Goal: Navigation & Orientation: Find specific page/section

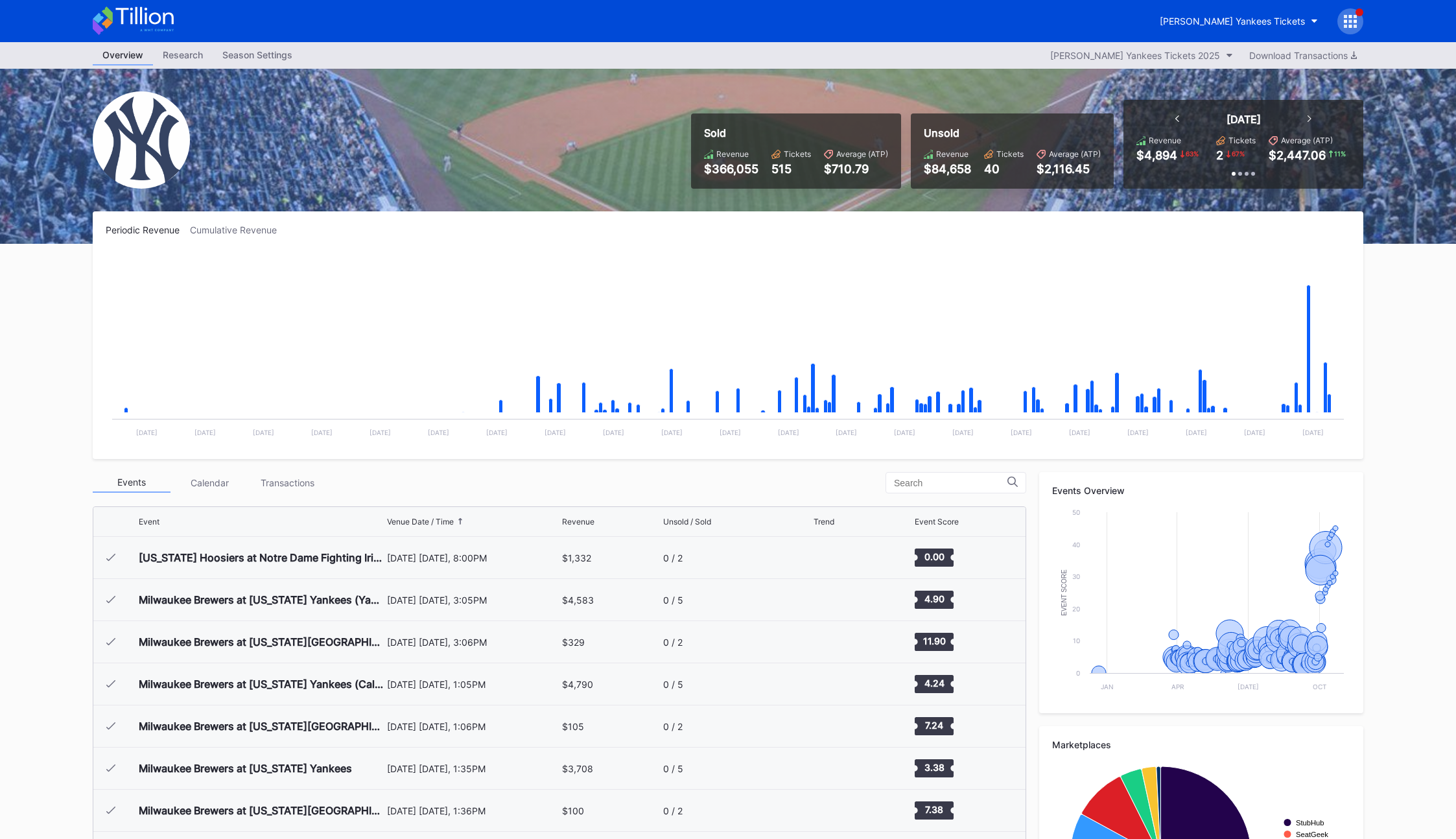
click at [1221, 18] on div "[PERSON_NAME] Yankees Tickets" at bounding box center [1232, 21] width 145 height 11
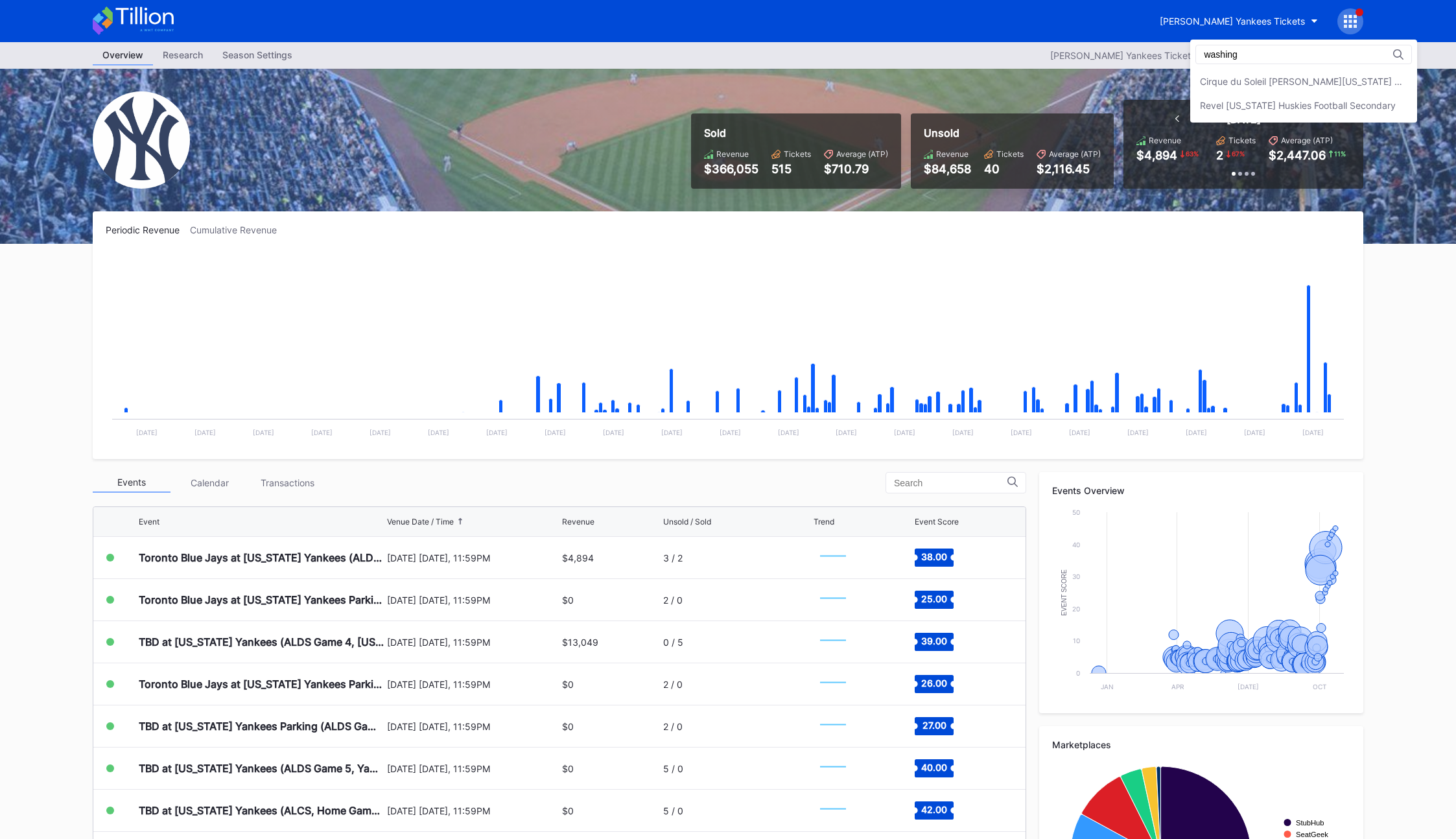
type input "washing"
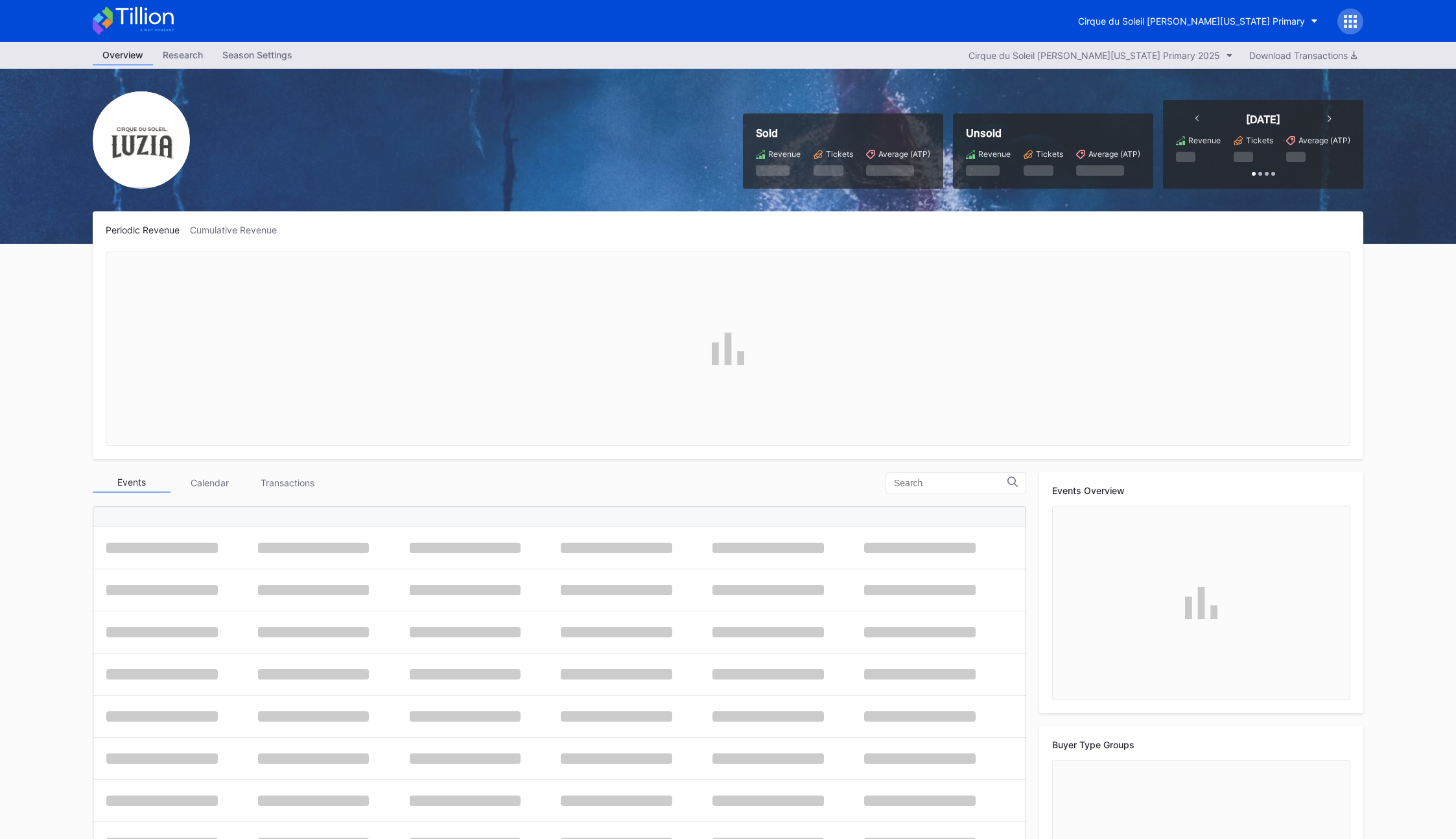
scroll to position [1012, 0]
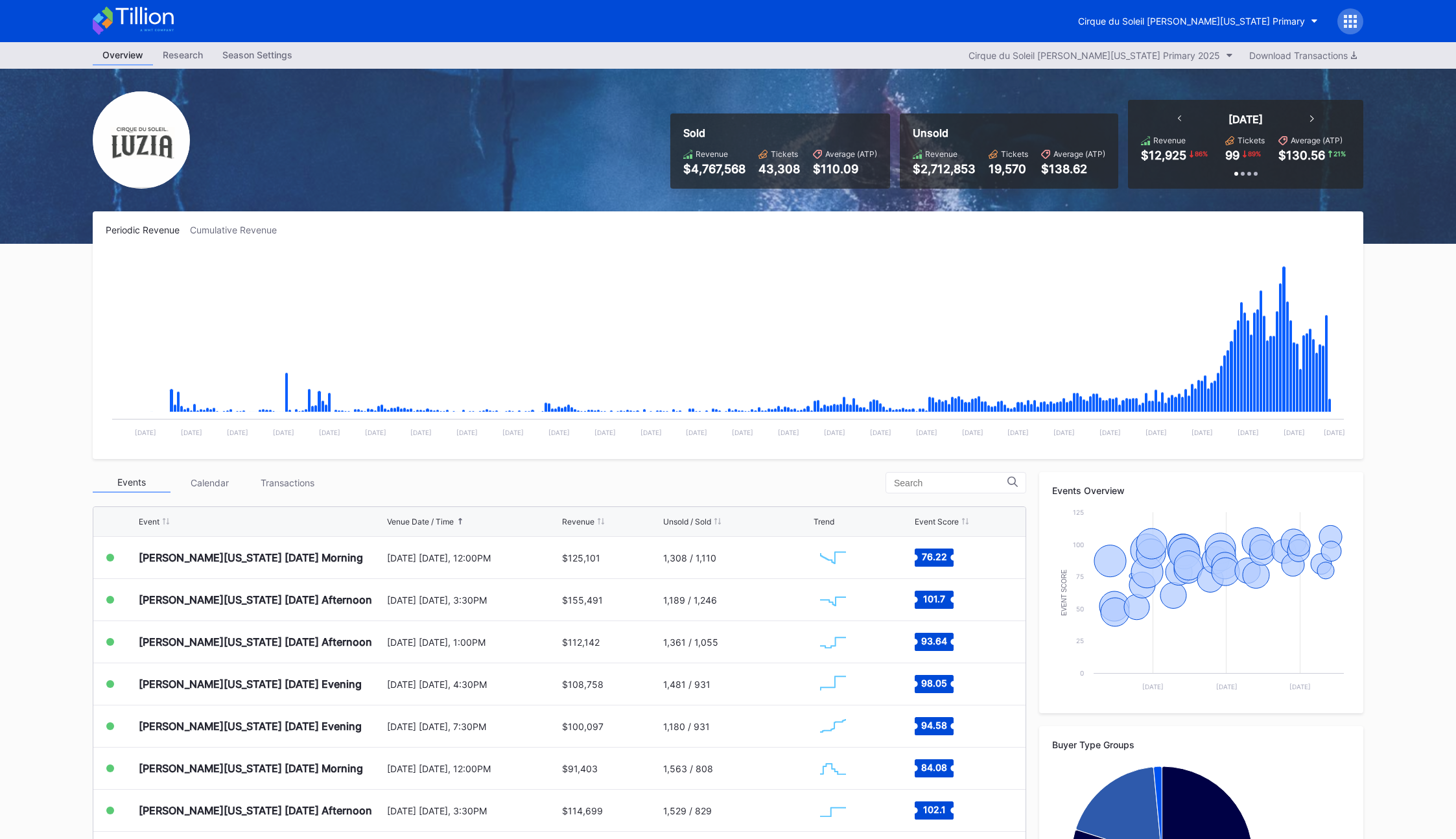
click at [384, 139] on div "Sold Revenue $4,767,568 Tickets 43,308 Average (ATP) $110.09 Unsold Revenue $2,…" at bounding box center [728, 156] width 1297 height 175
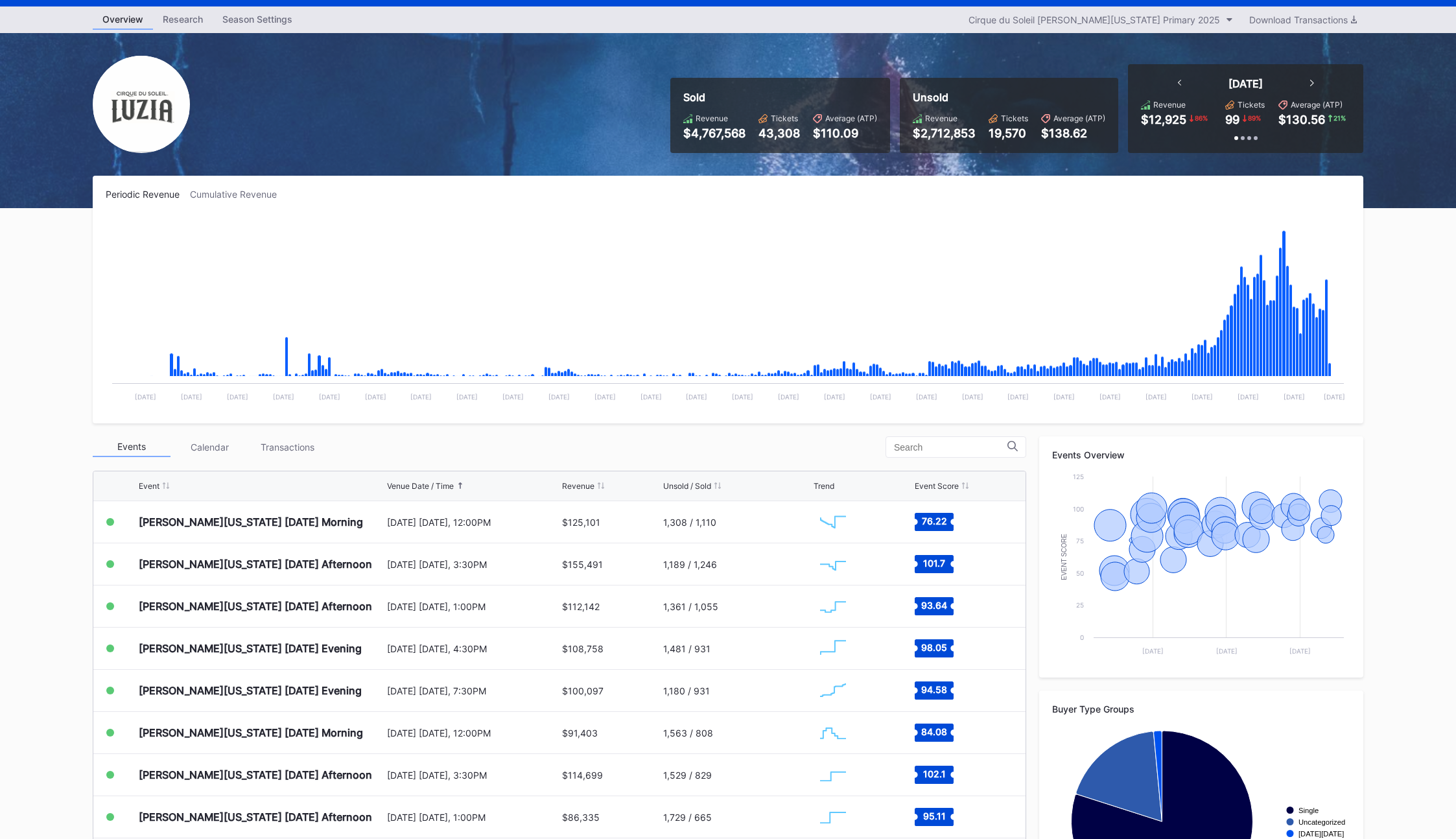
scroll to position [0, 0]
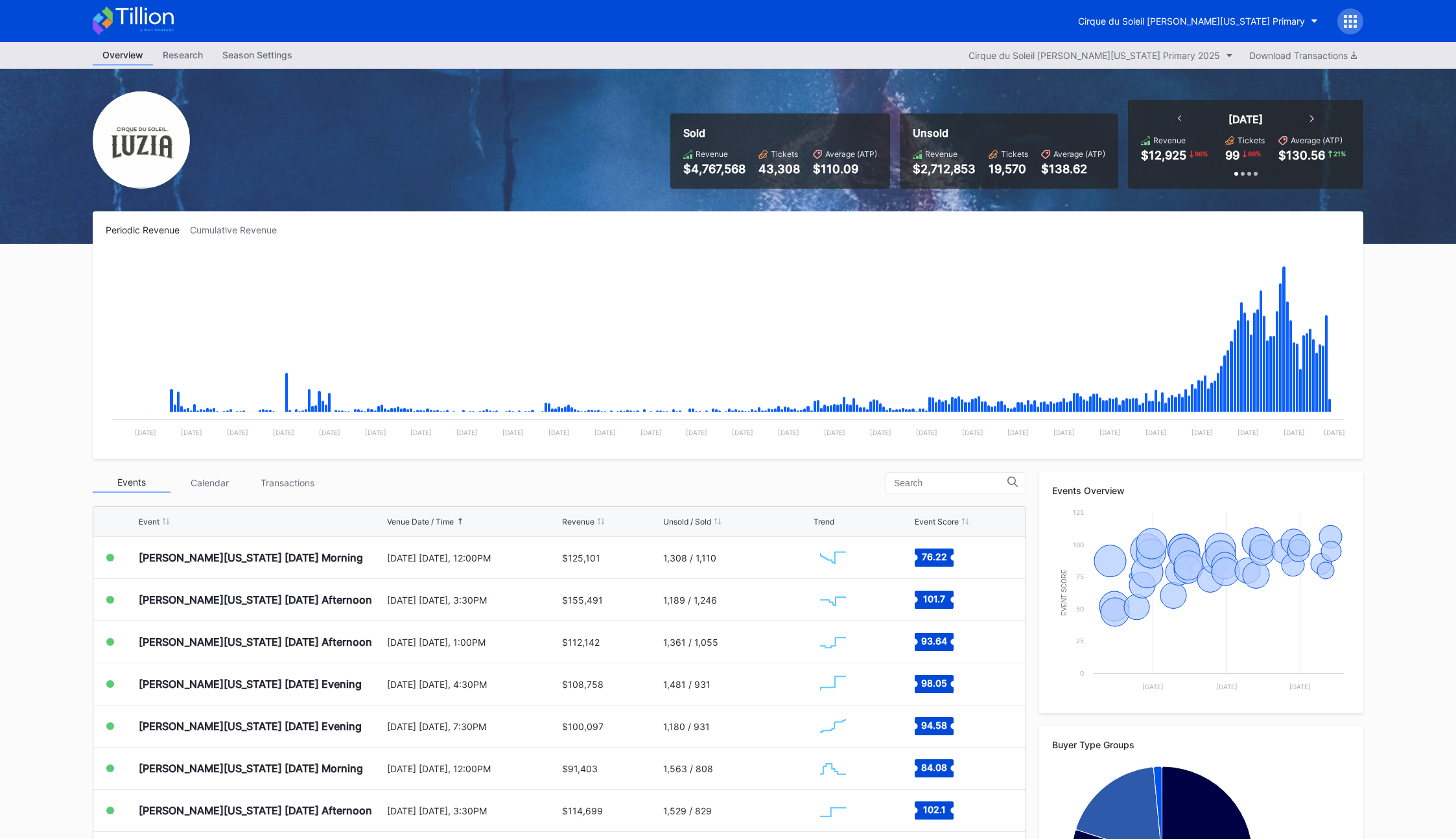
click at [261, 58] on div "Season Settings" at bounding box center [257, 54] width 90 height 19
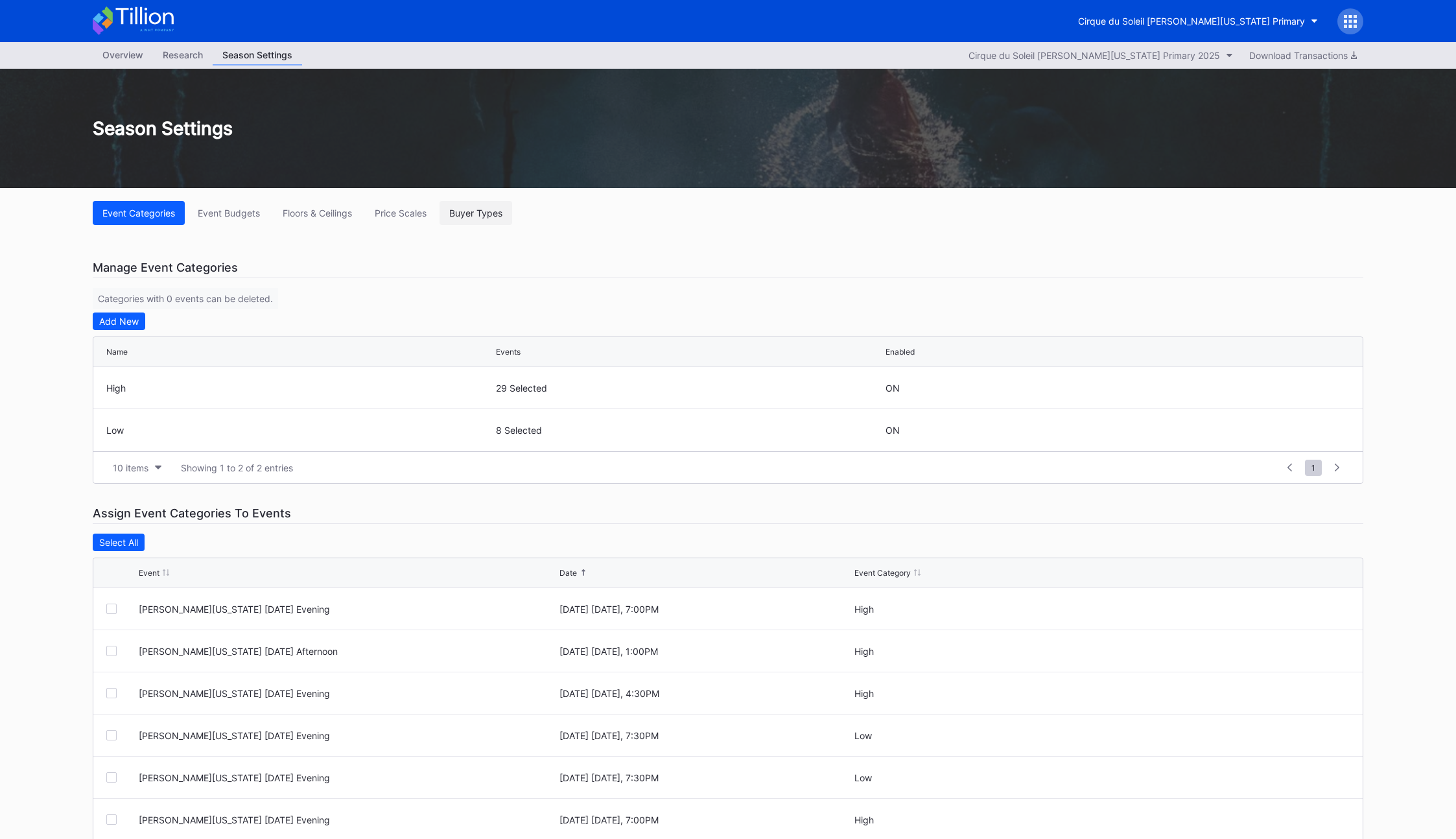
click at [458, 217] on div "Buyer Types" at bounding box center [476, 212] width 53 height 11
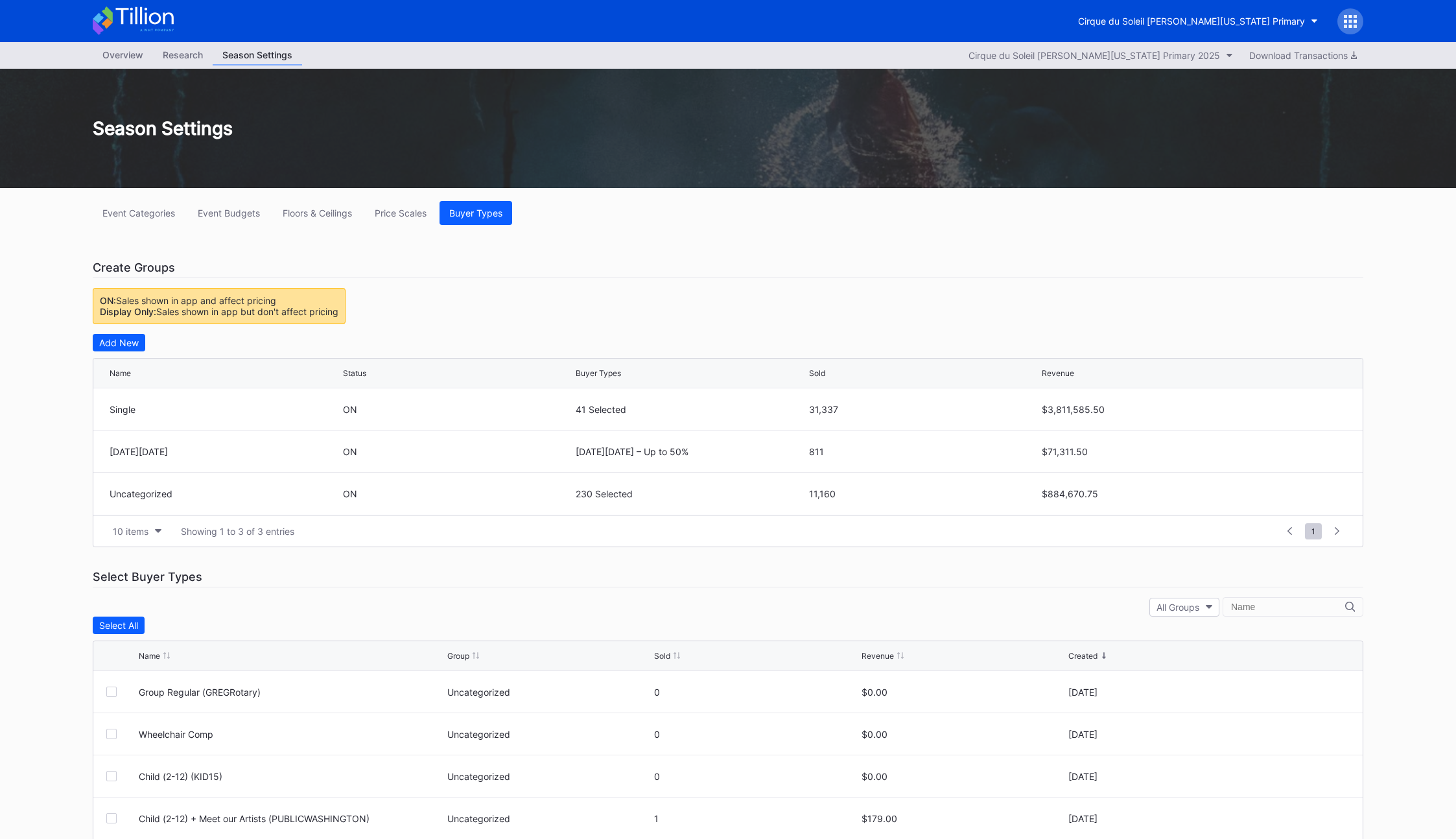
click at [110, 63] on div "Overview" at bounding box center [123, 54] width 60 height 19
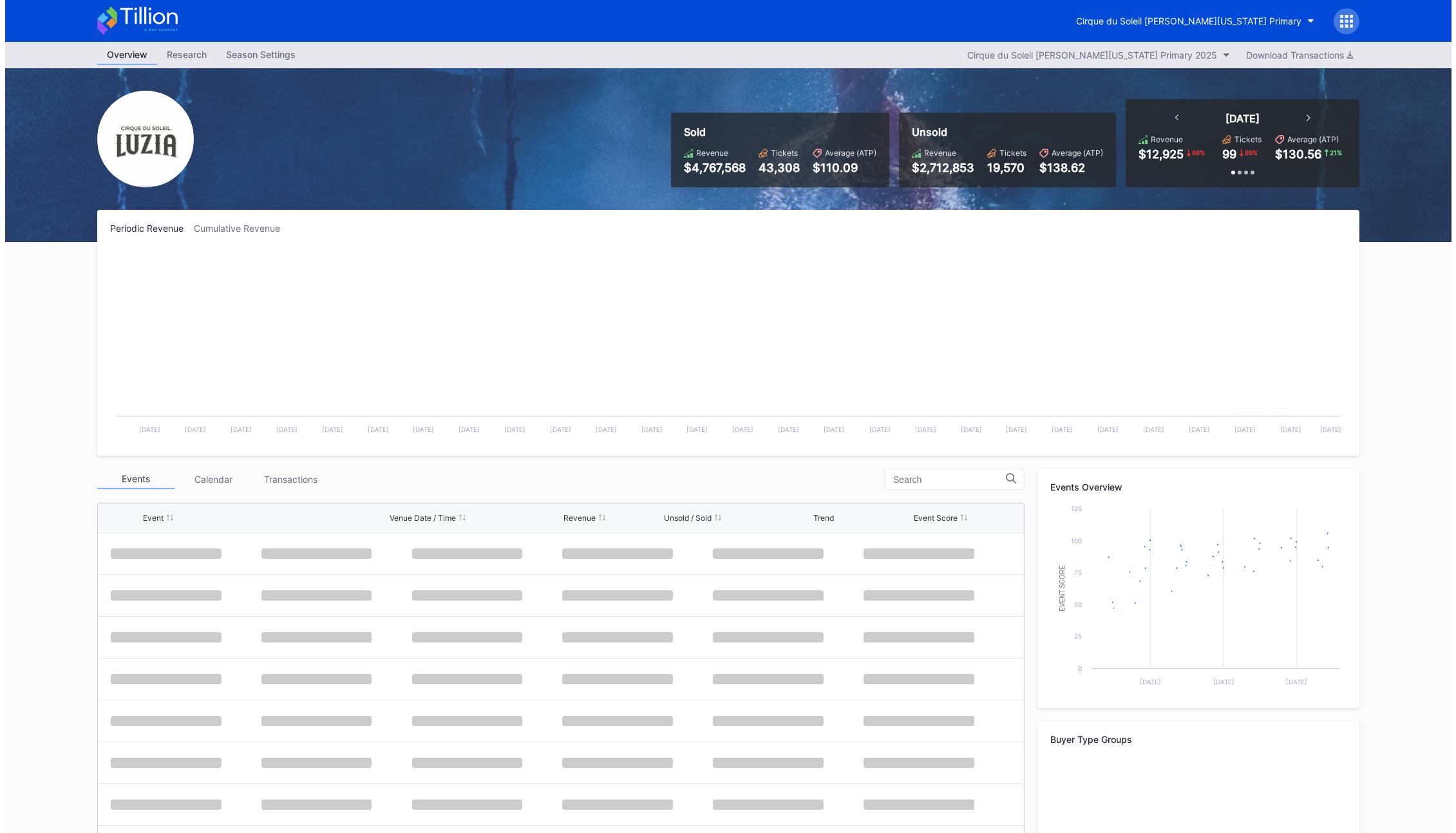
scroll to position [1005, 0]
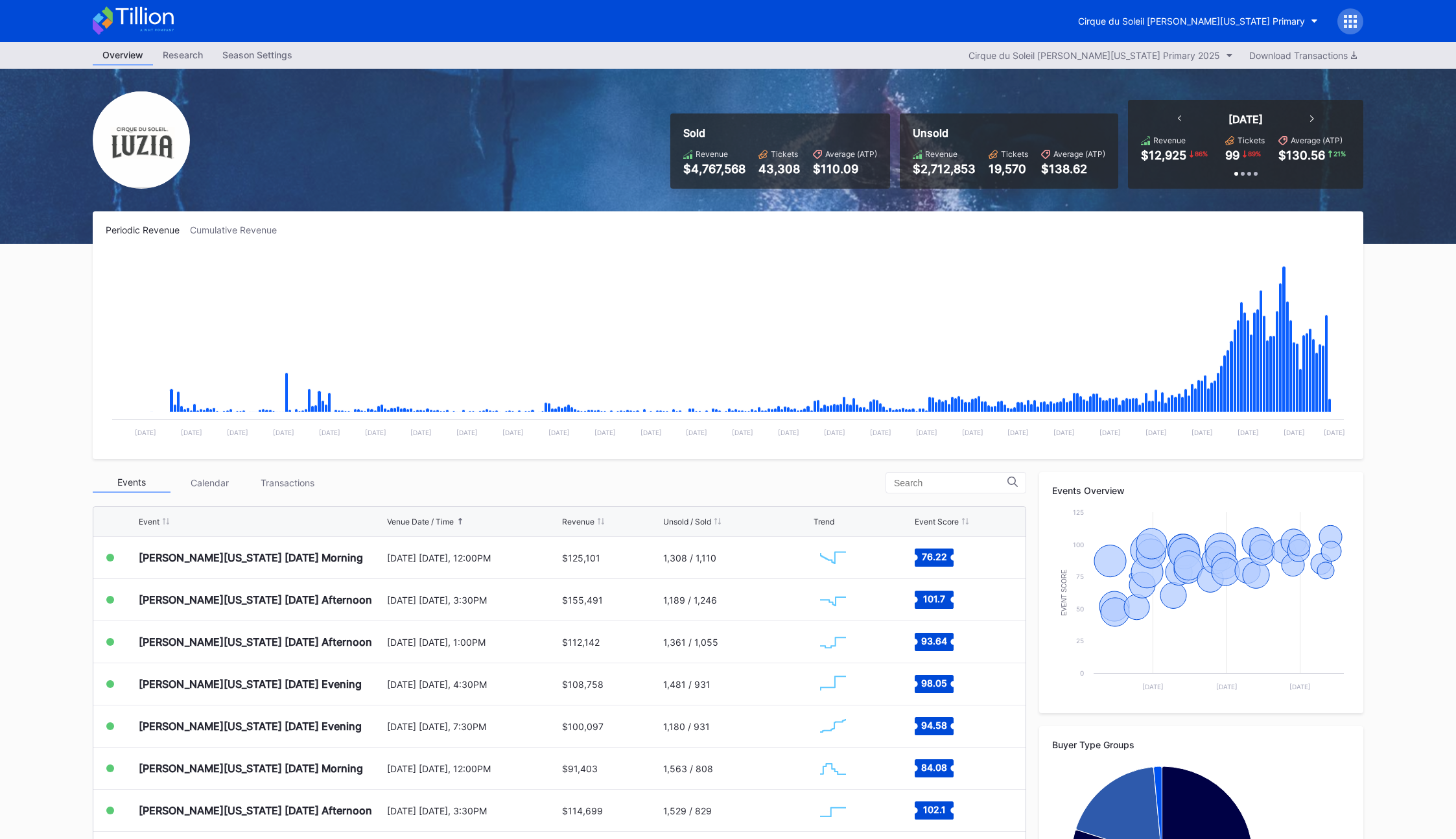
click at [465, 234] on div "Periodic Revenue Cumulative Revenue" at bounding box center [728, 230] width 1245 height 11
click at [500, 179] on div "Sold Revenue $4,767,568 Tickets 43,308 Average (ATP) $110.09 Unsold Revenue $2,…" at bounding box center [728, 156] width 1297 height 175
click at [237, 54] on div "Season Settings" at bounding box center [257, 54] width 90 height 19
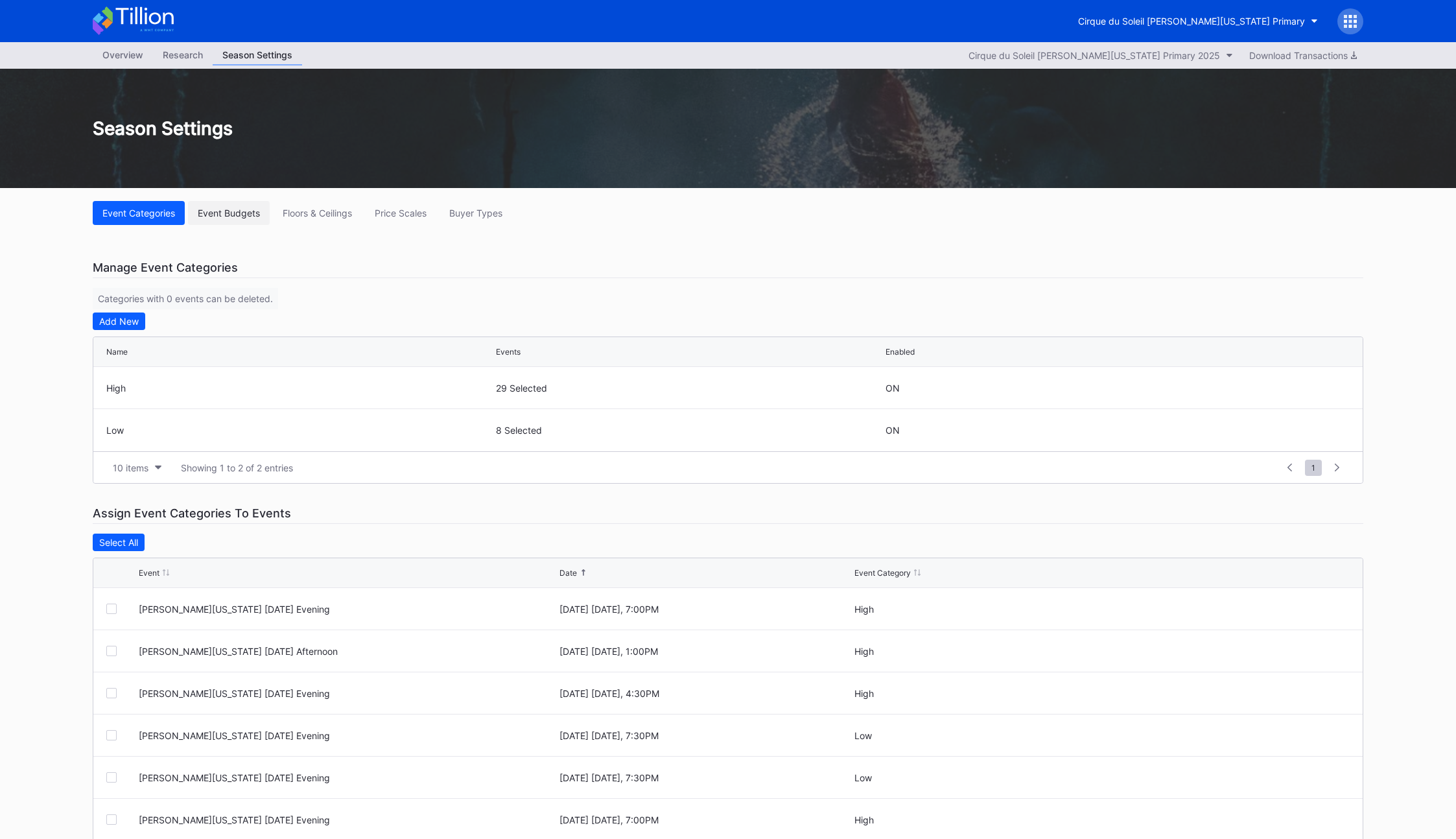
click at [246, 220] on button "Event Budgets" at bounding box center [228, 212] width 81 height 24
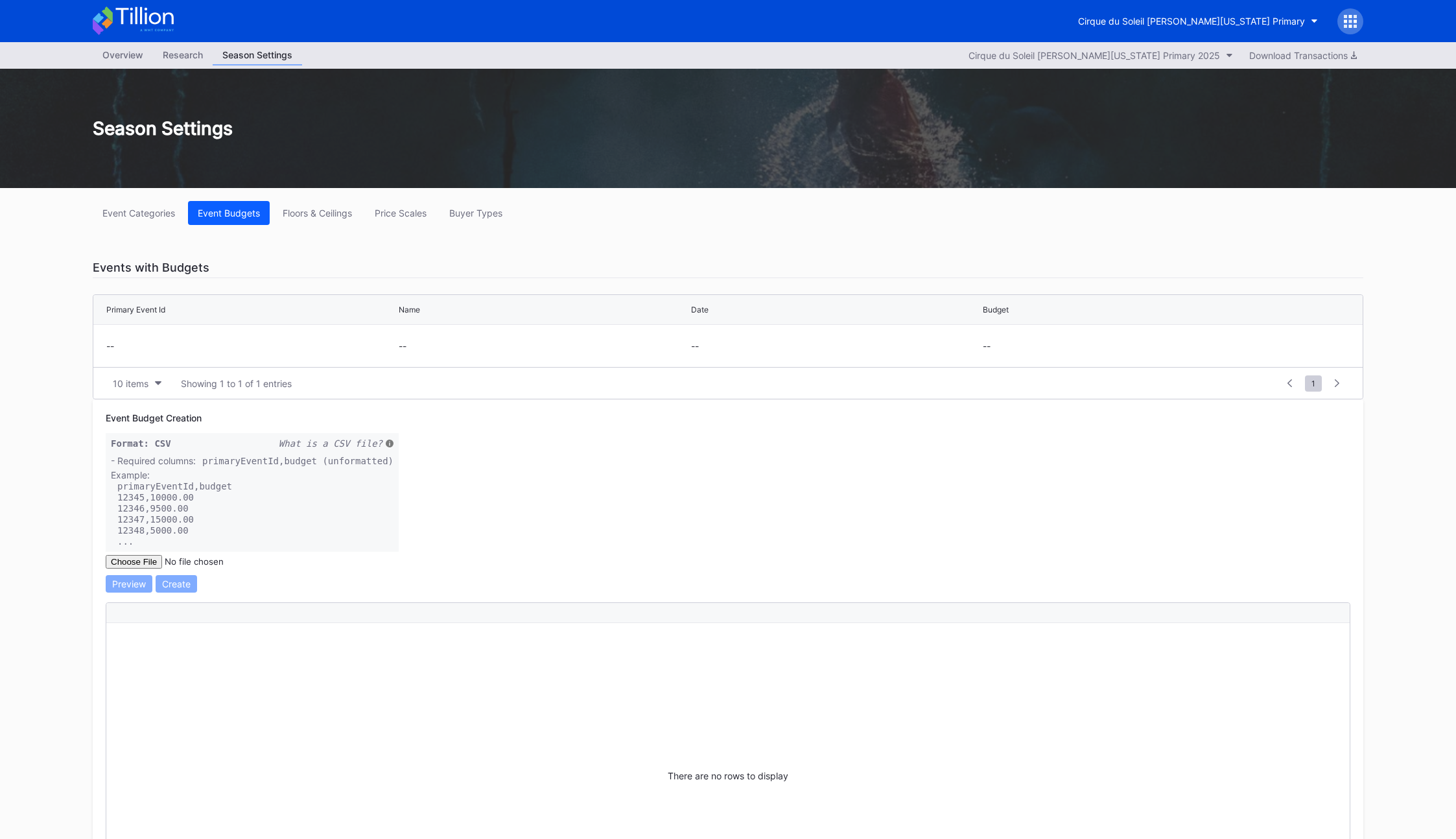
click at [332, 226] on div "Event Categories Event Budgets Floors & Ceilings Price Scales Buyer Types Event…" at bounding box center [728, 594] width 1297 height 812
click at [330, 220] on button "Floors & Ceilings" at bounding box center [318, 212] width 89 height 24
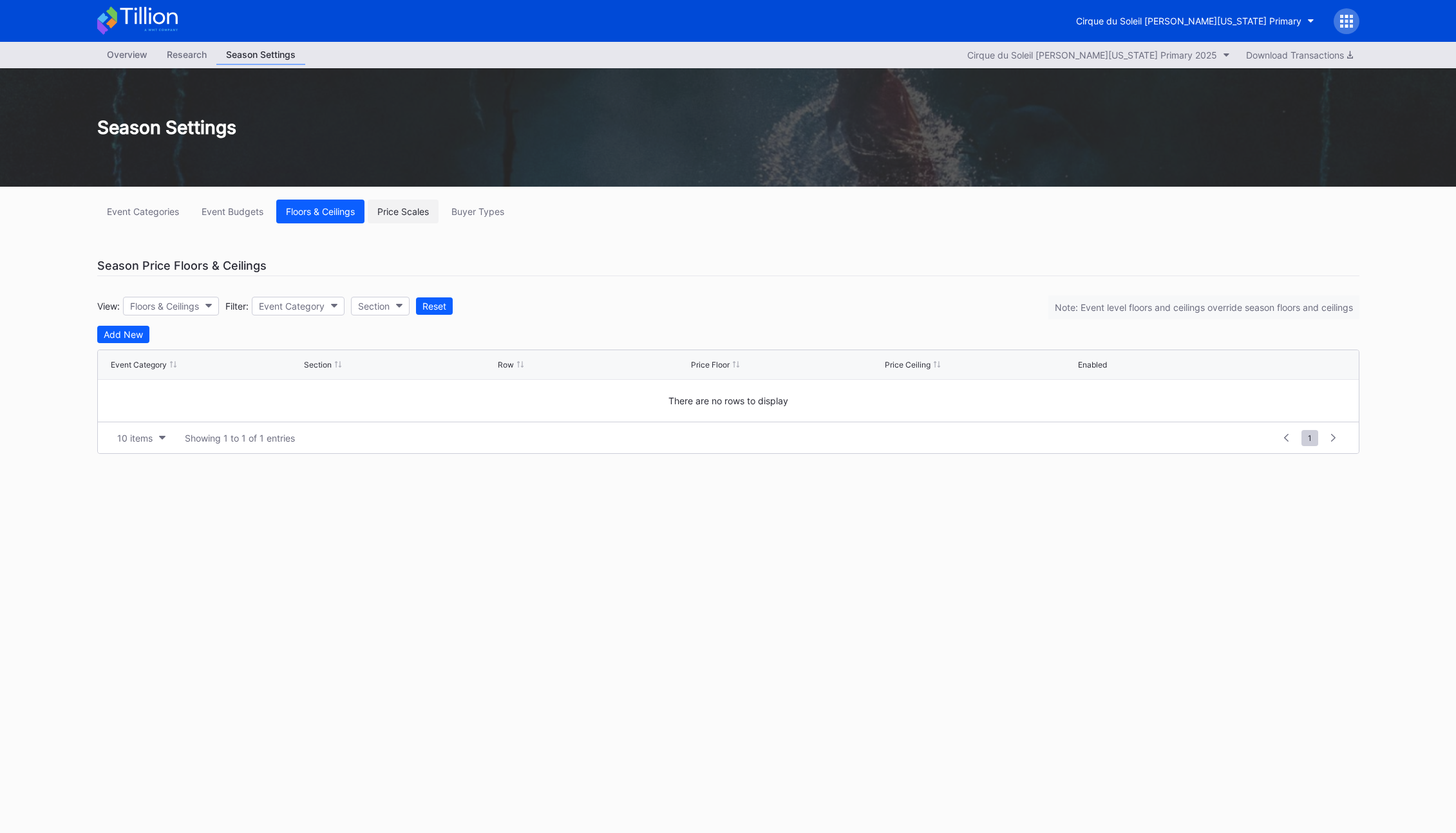
click at [427, 217] on div "Price Scales" at bounding box center [403, 211] width 52 height 11
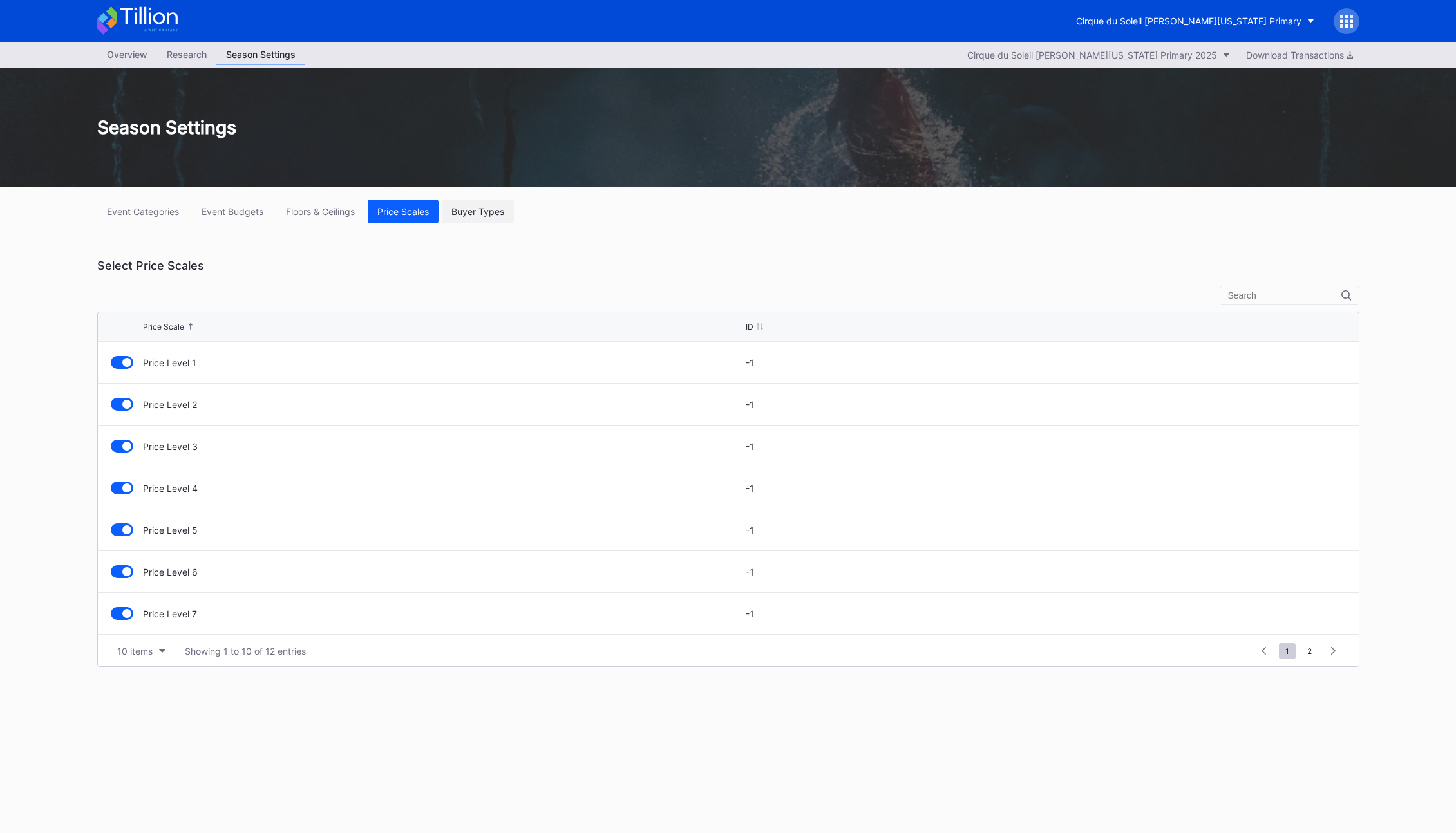
click at [489, 219] on button "Buyer Types" at bounding box center [477, 211] width 72 height 24
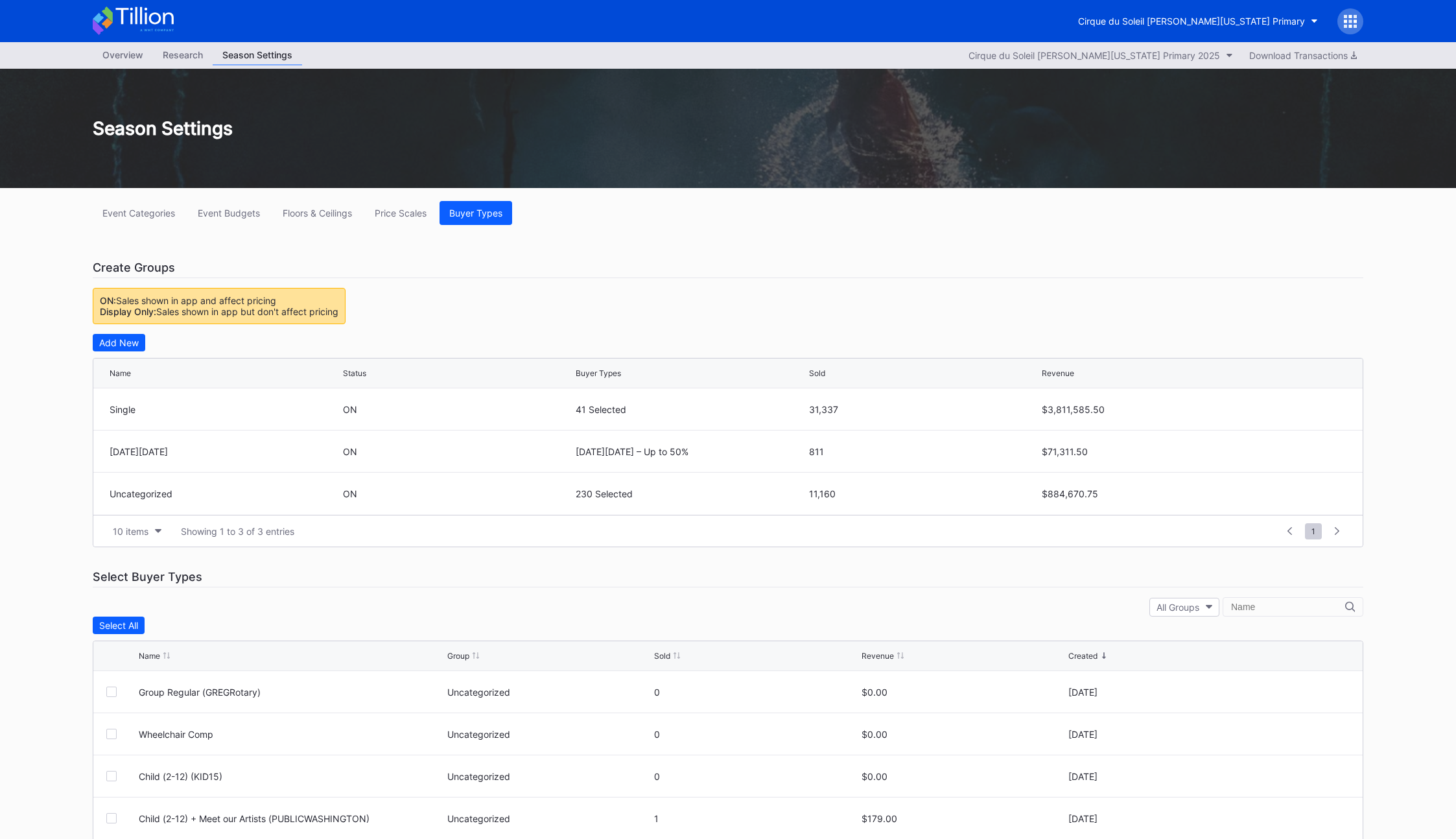
click at [575, 291] on div "Event Categories Event Budgets Floors & Ceilings Price Scales Buyer Types Creat…" at bounding box center [728, 599] width 1297 height 823
click at [566, 291] on div "Event Categories Event Budgets Floors & Ceilings Price Scales Buyer Types Creat…" at bounding box center [728, 599] width 1297 height 823
click at [561, 305] on div "Event Categories Event Budgets Floors & Ceilings Price Scales Buyer Types Creat…" at bounding box center [728, 599] width 1297 height 823
click at [404, 258] on div "Create Groups" at bounding box center [728, 268] width 1271 height 21
click at [394, 210] on div "Price Scales" at bounding box center [400, 212] width 52 height 11
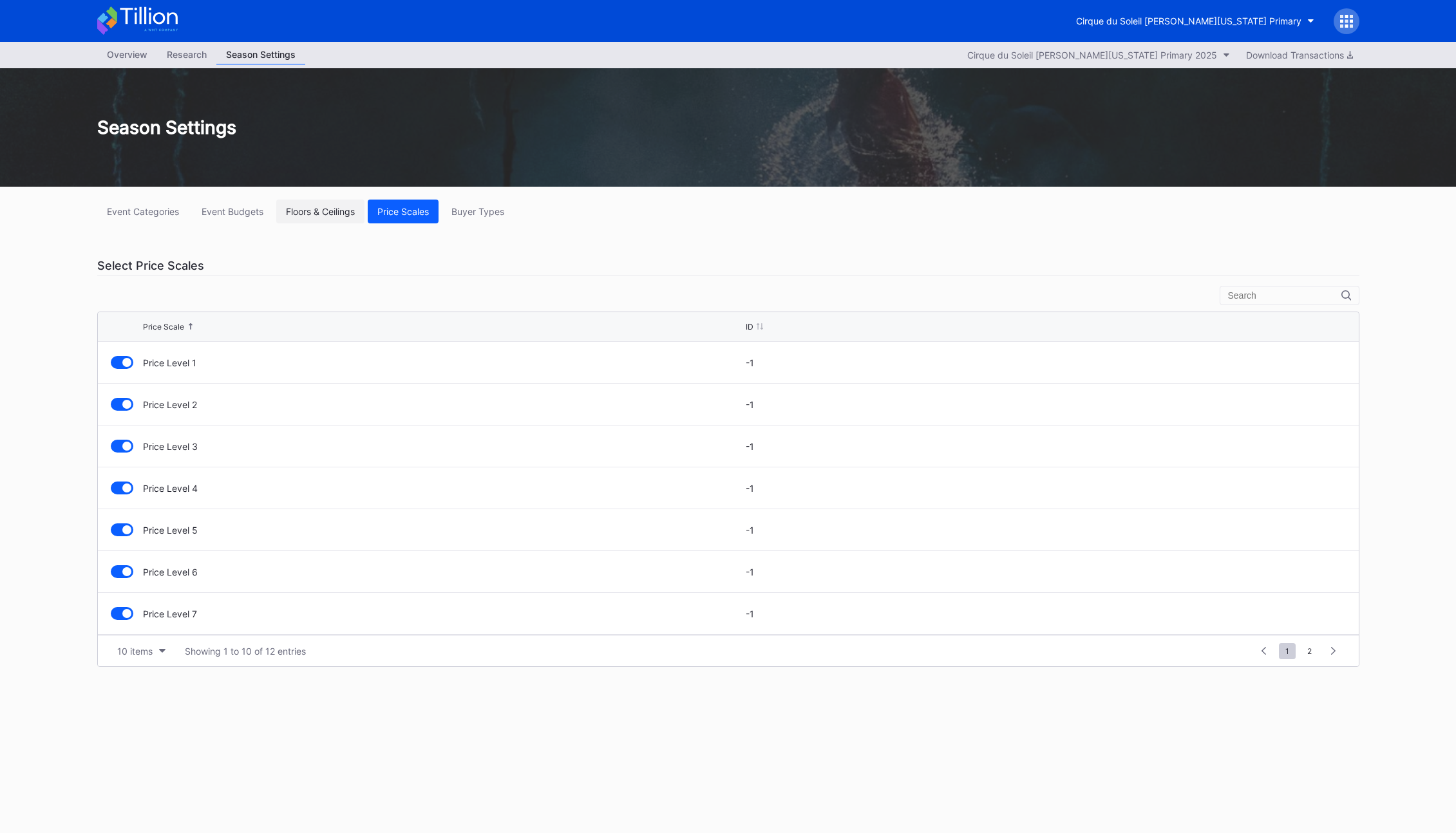
click at [325, 213] on div "Floors & Ceilings" at bounding box center [320, 211] width 69 height 11
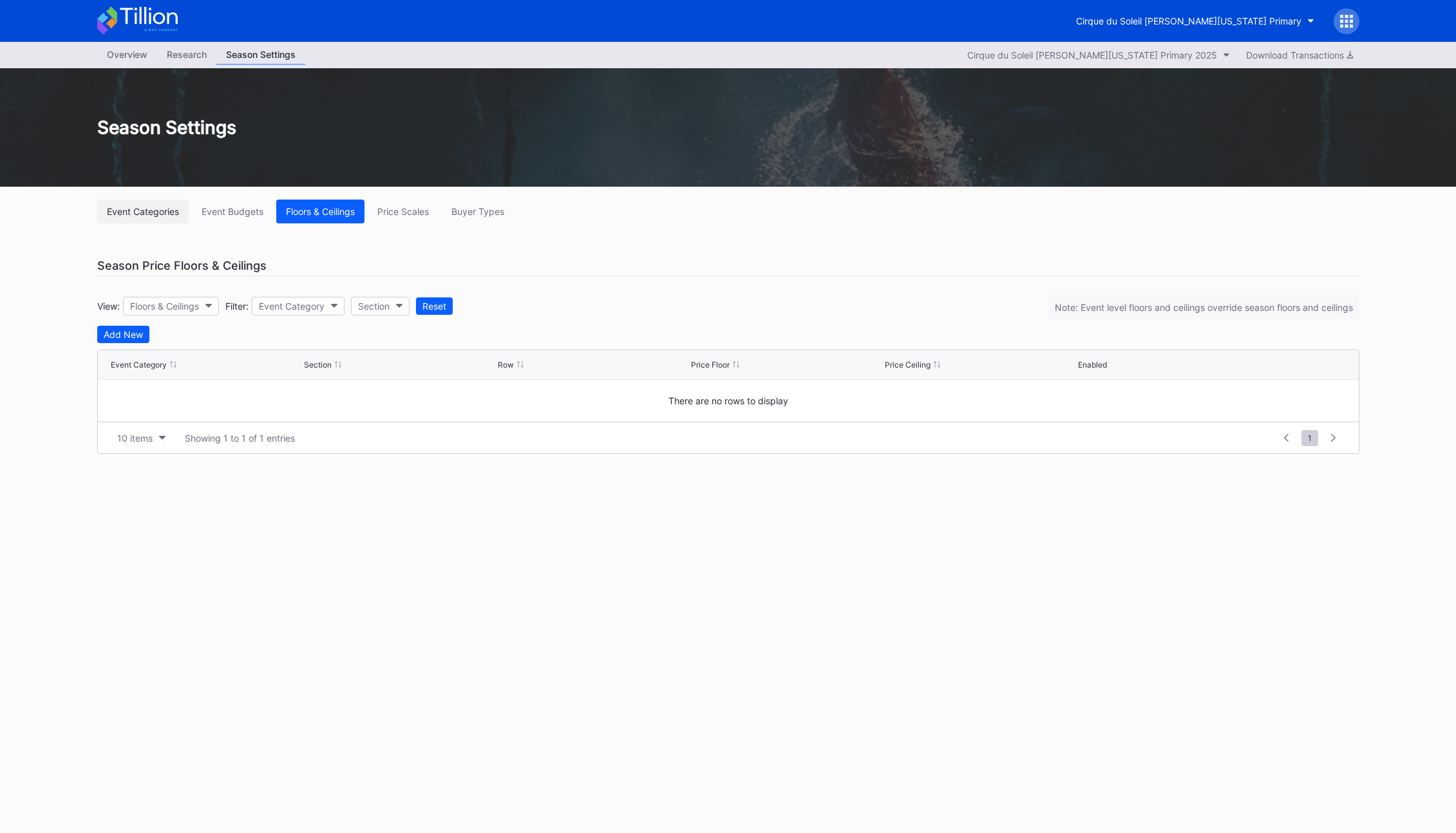
click at [175, 214] on div "Event Categories" at bounding box center [143, 211] width 72 height 11
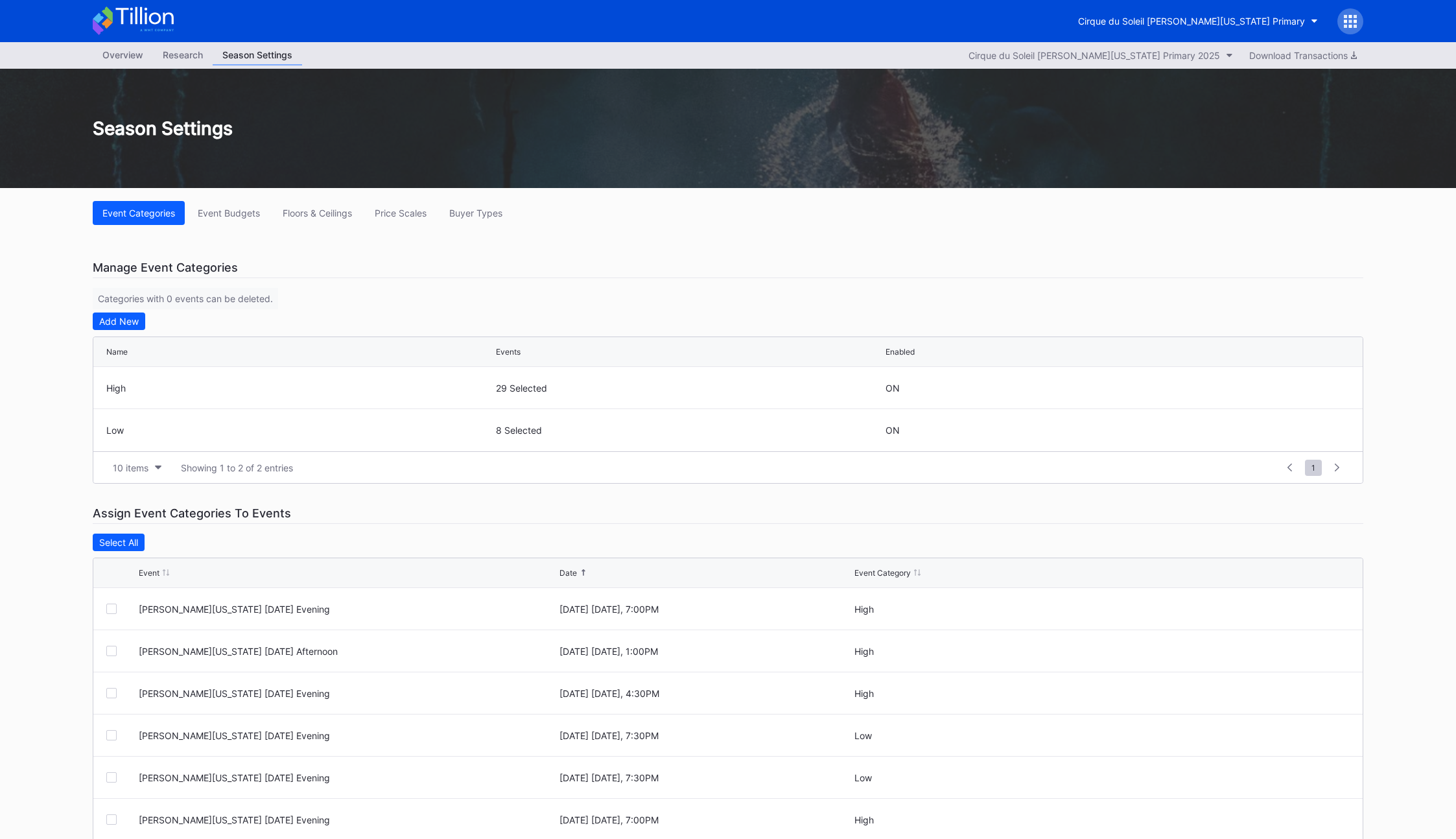
click at [123, 44] on div "Overview Research Season Settings Cirque du Soleil [PERSON_NAME][US_STATE] Prim…" at bounding box center [728, 55] width 1297 height 26
click at [120, 62] on div "Overview" at bounding box center [123, 54] width 60 height 19
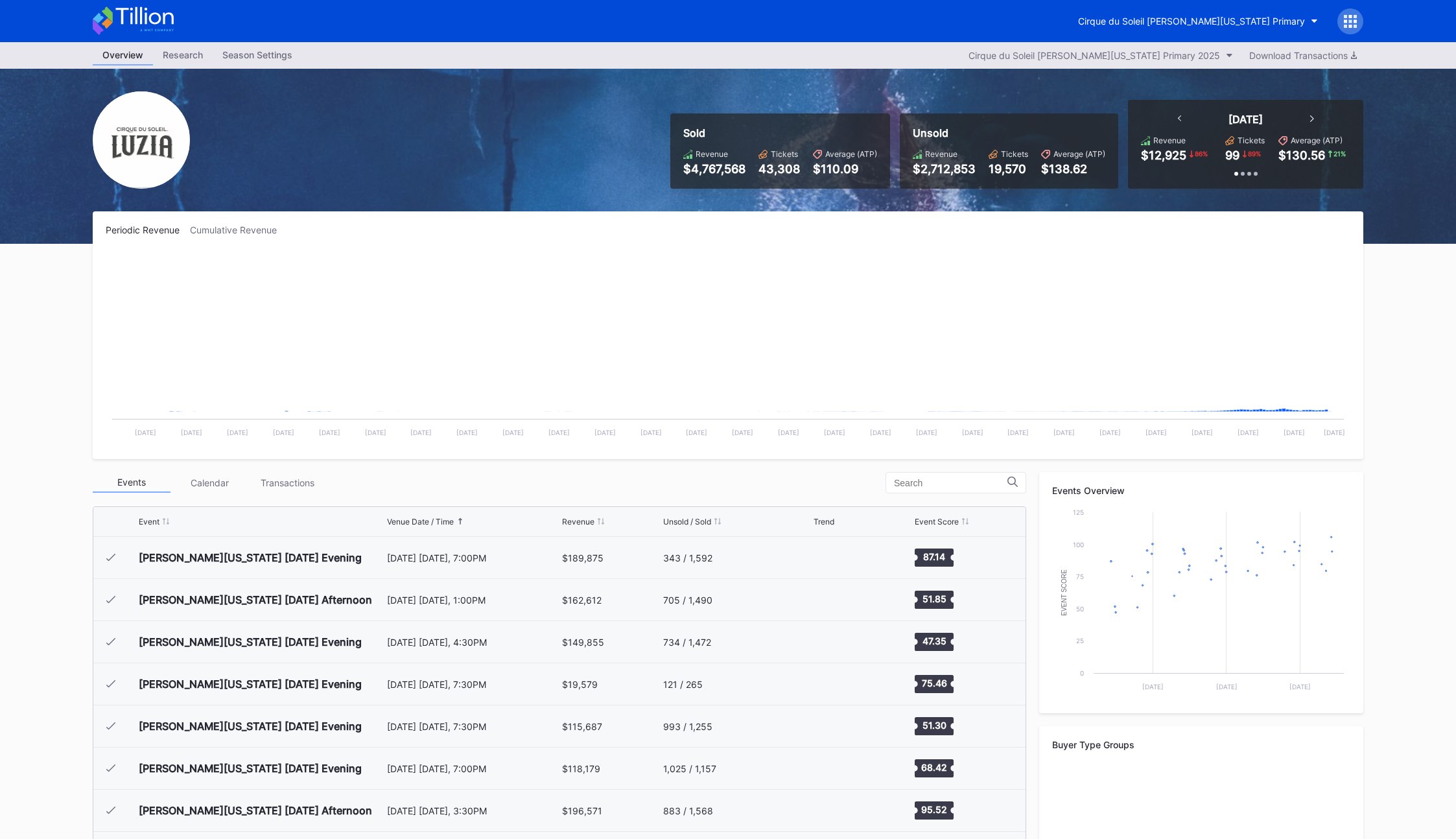
scroll to position [1012, 0]
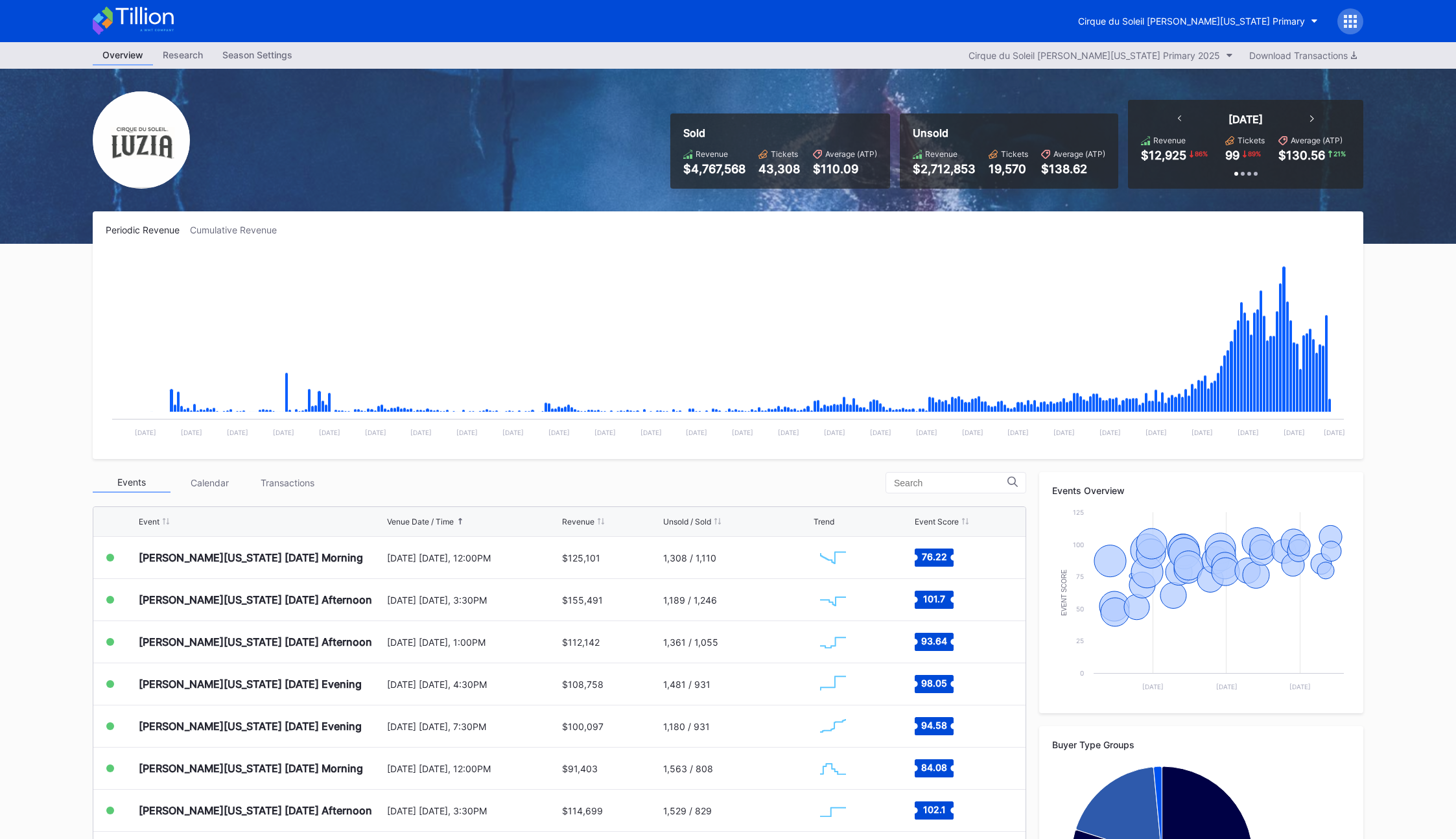
click at [494, 277] on rect "Chart title" at bounding box center [728, 349] width 1245 height 194
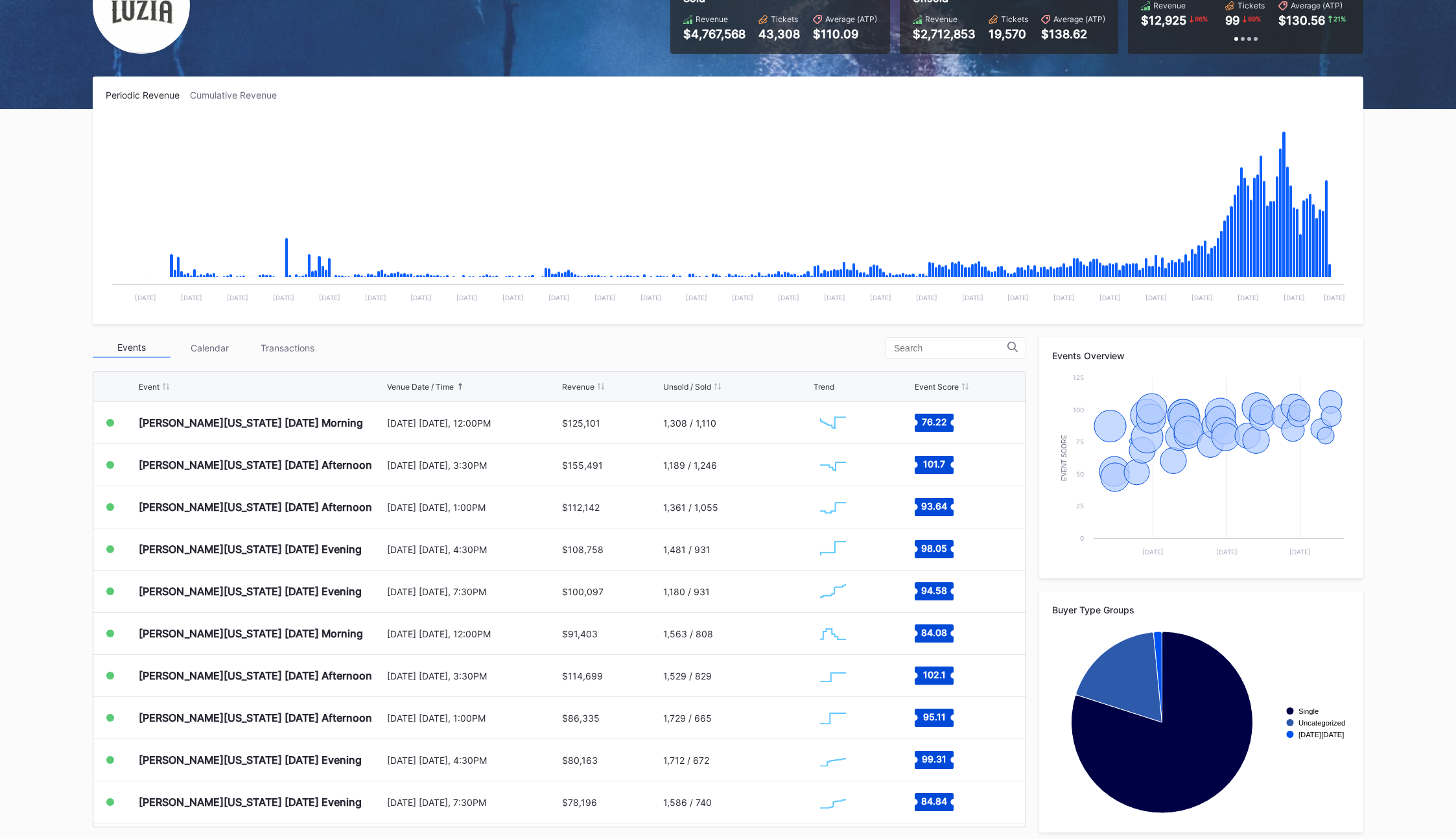
scroll to position [142, 0]
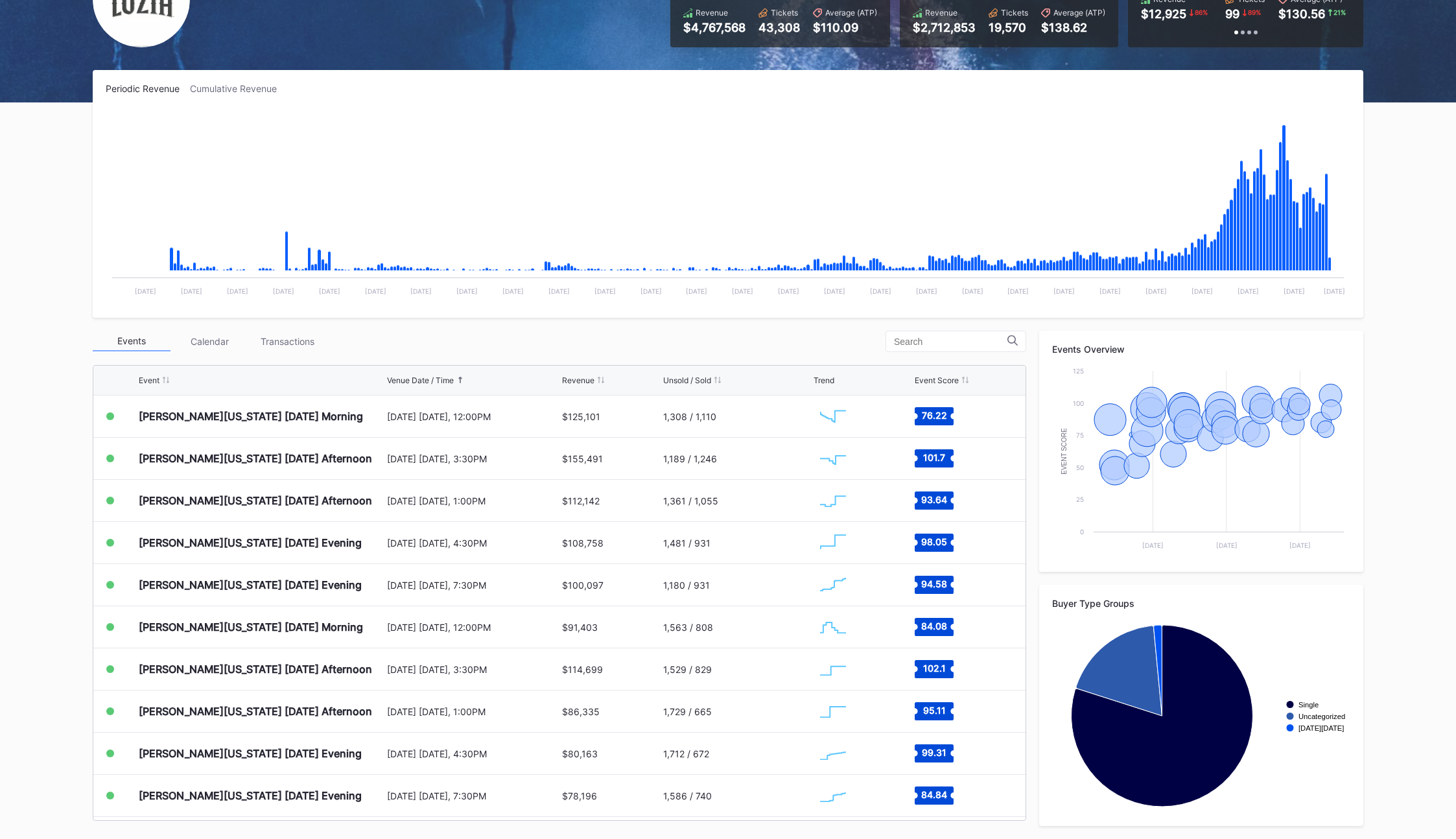
click at [467, 350] on div "Events Calendar Transactions" at bounding box center [560, 342] width 933 height 21
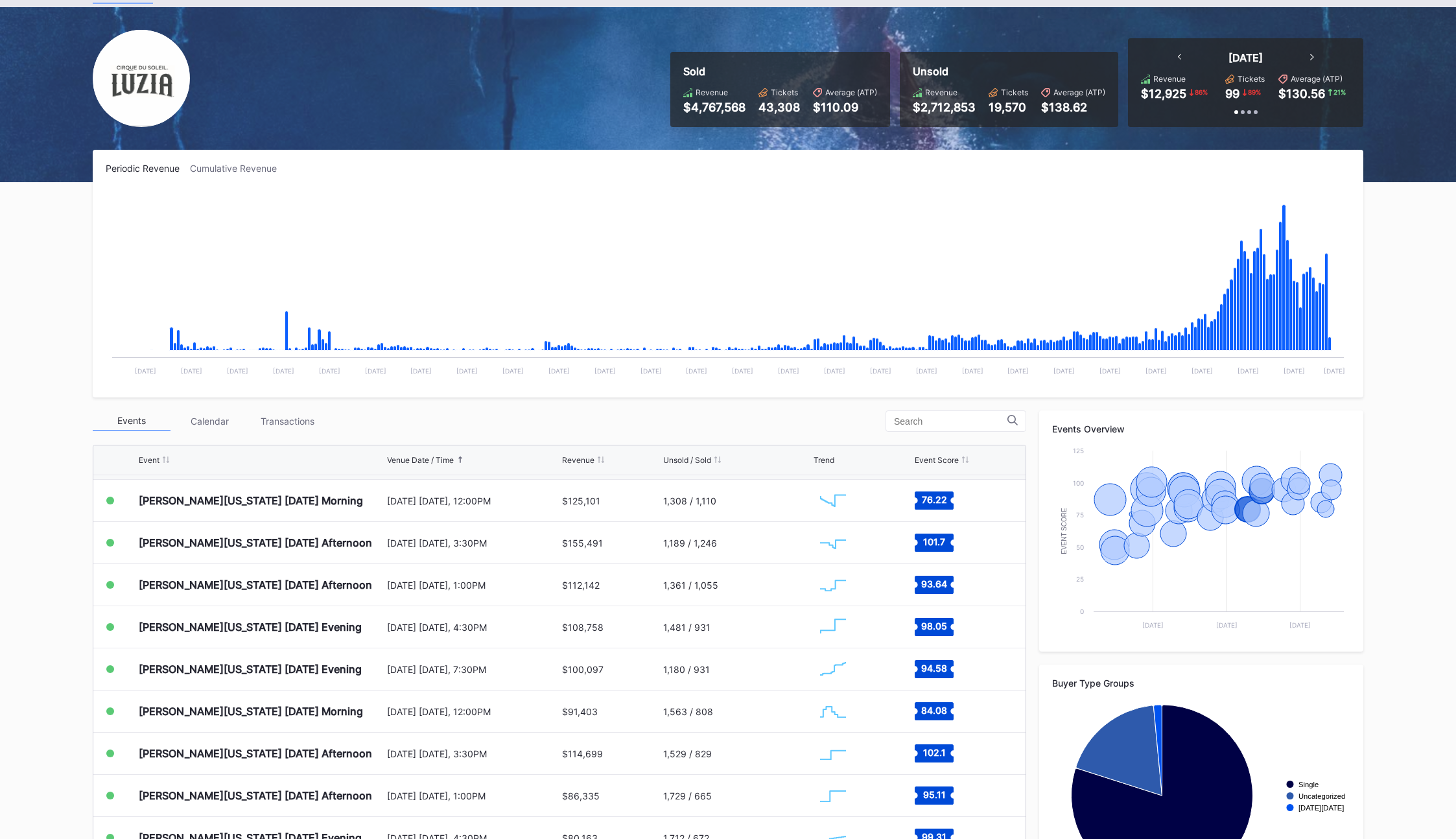
scroll to position [0, 0]
